Goal: Task Accomplishment & Management: Manage account settings

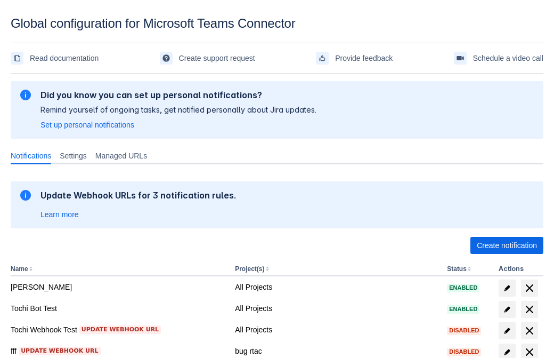
click at [507, 245] on span "Create notification" at bounding box center [507, 245] width 60 height 17
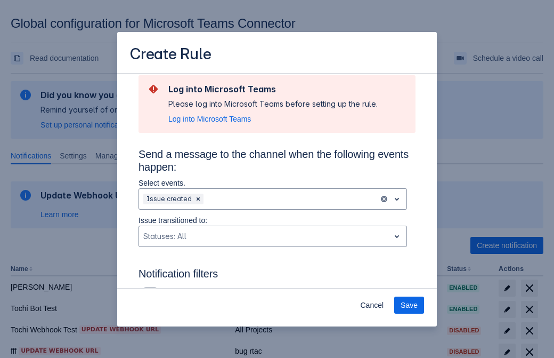
type input "RuleName-805160New Rule (42)"
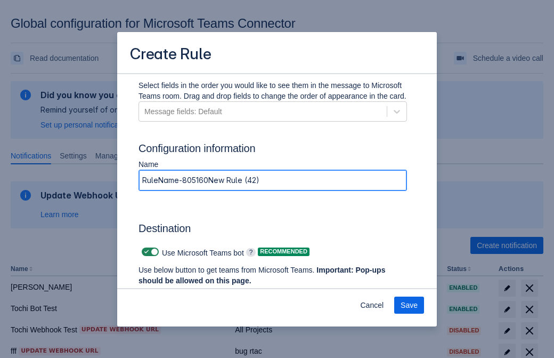
click at [198, 292] on span "Authenticate in Microsoft Teams" at bounding box center [198, 300] width 106 height 17
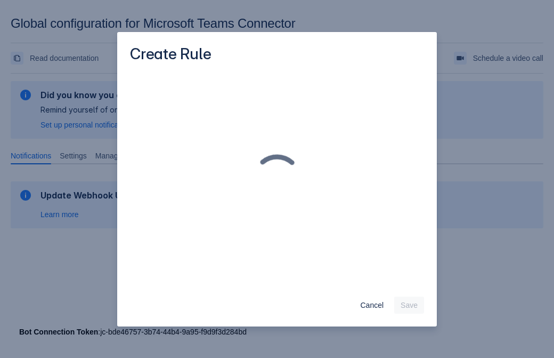
scroll to position [0, 0]
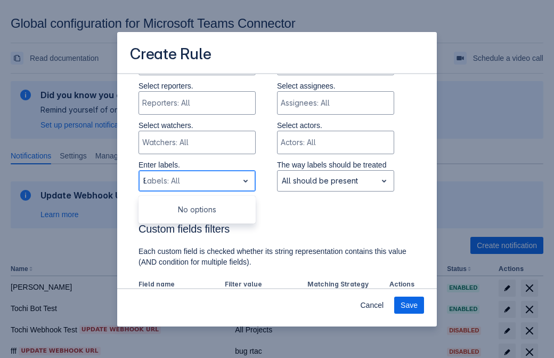
type input "805160_label"
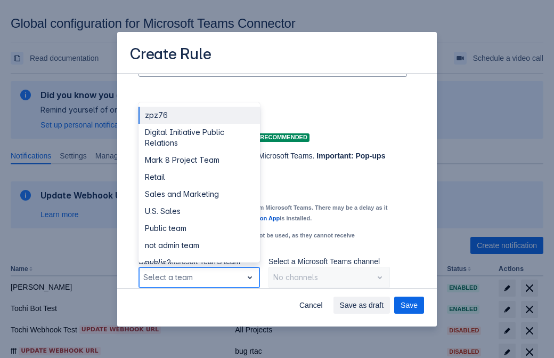
click at [199, 177] on div "Retail" at bounding box center [200, 176] width 122 height 17
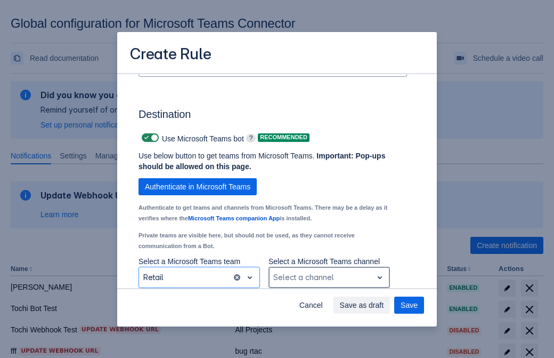
click at [329, 277] on div "Scrollable content" at bounding box center [320, 277] width 95 height 13
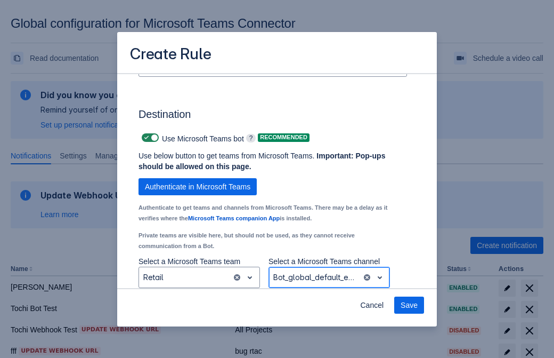
click at [409, 305] on span "Save" at bounding box center [409, 304] width 17 height 17
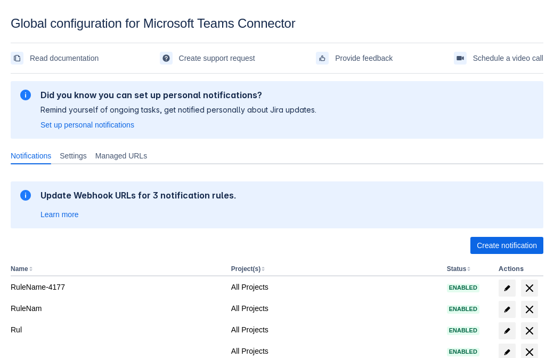
scroll to position [220, 0]
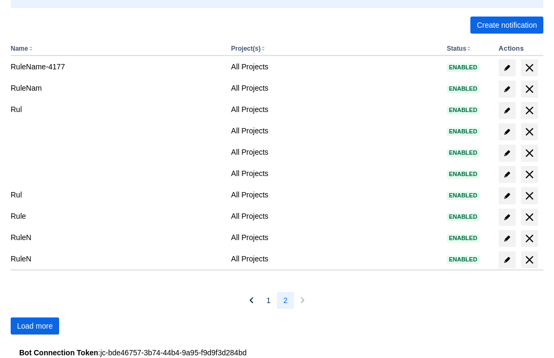
click at [35, 326] on span "Load more" at bounding box center [35, 325] width 36 height 17
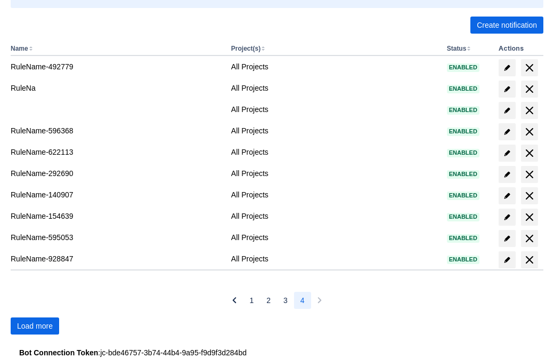
click at [35, 326] on span "Load more" at bounding box center [35, 325] width 36 height 17
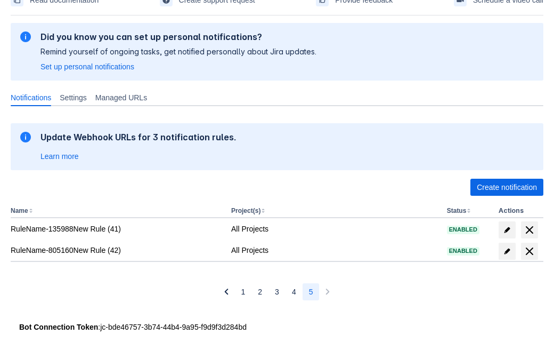
scroll to position [58, 0]
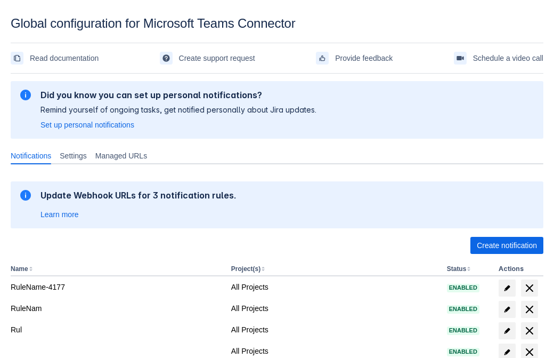
scroll to position [220, 0]
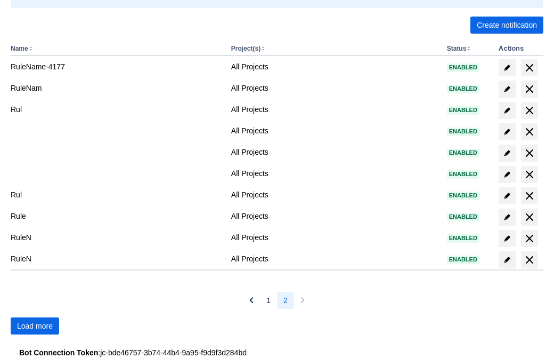
click at [35, 326] on span "Load more" at bounding box center [35, 325] width 36 height 17
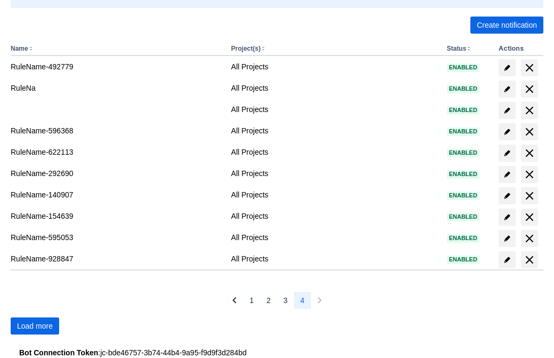
click at [35, 326] on span "Load more" at bounding box center [35, 325] width 36 height 17
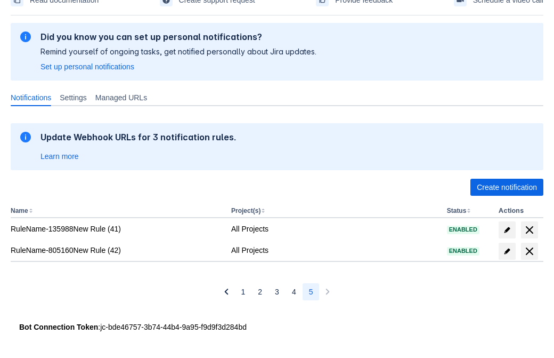
scroll to position [58, 0]
click at [529, 251] on span "delete" at bounding box center [530, 251] width 13 height 13
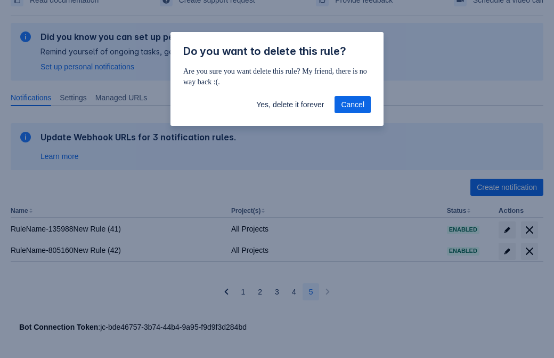
click at [290, 104] on span "Yes, delete it forever" at bounding box center [290, 104] width 68 height 17
